Goal: Task Accomplishment & Management: Use online tool/utility

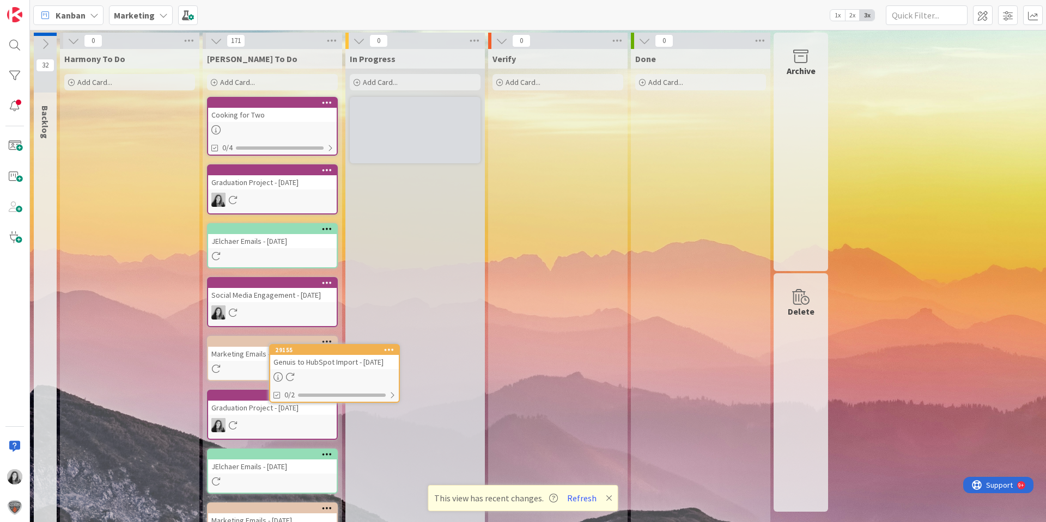
scroll to position [5, 0]
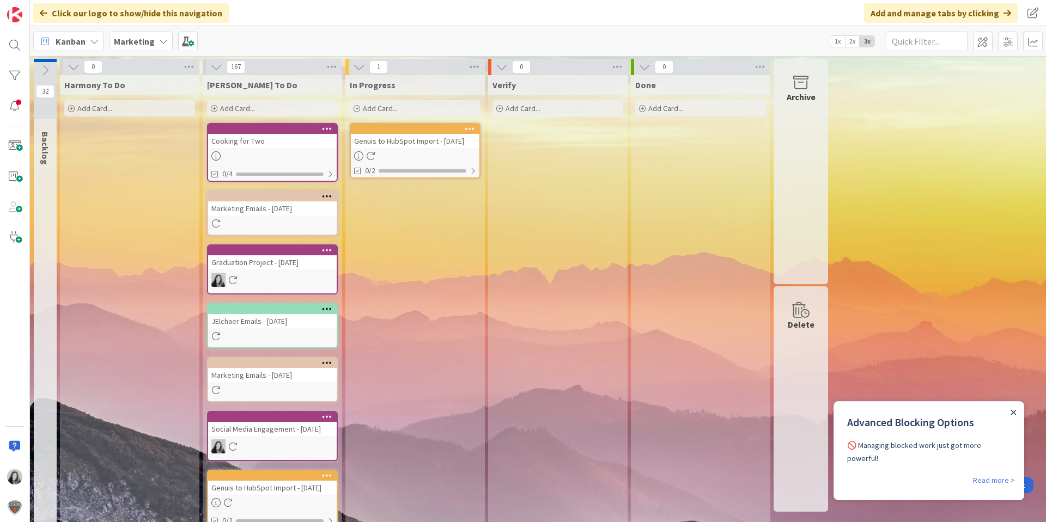
click at [1013, 410] on icon "Close Announcement" at bounding box center [1012, 412] width 5 height 5
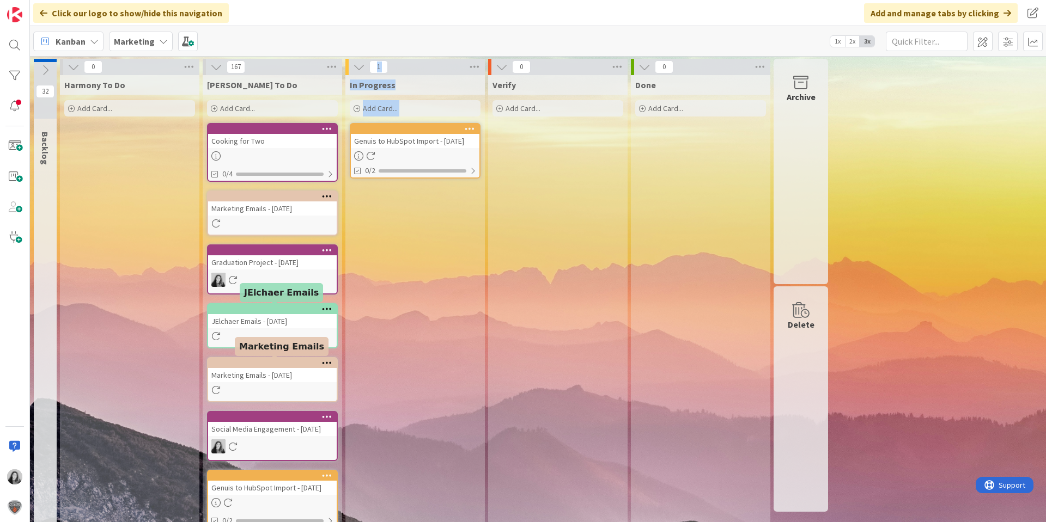
drag, startPoint x: 400, startPoint y: 254, endPoint x: 214, endPoint y: 421, distance: 249.6
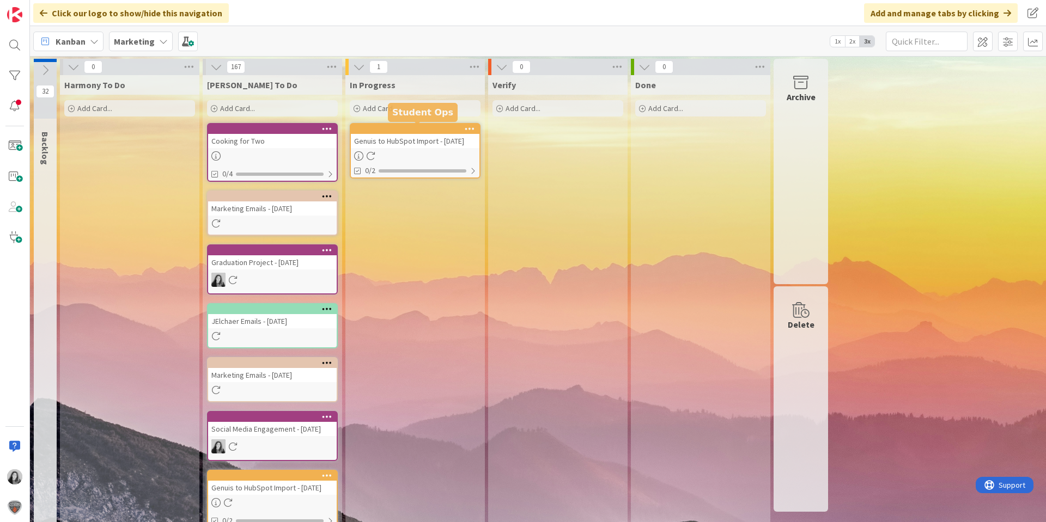
click at [397, 130] on div at bounding box center [418, 129] width 124 height 8
